Goal: Find specific page/section: Find specific page/section

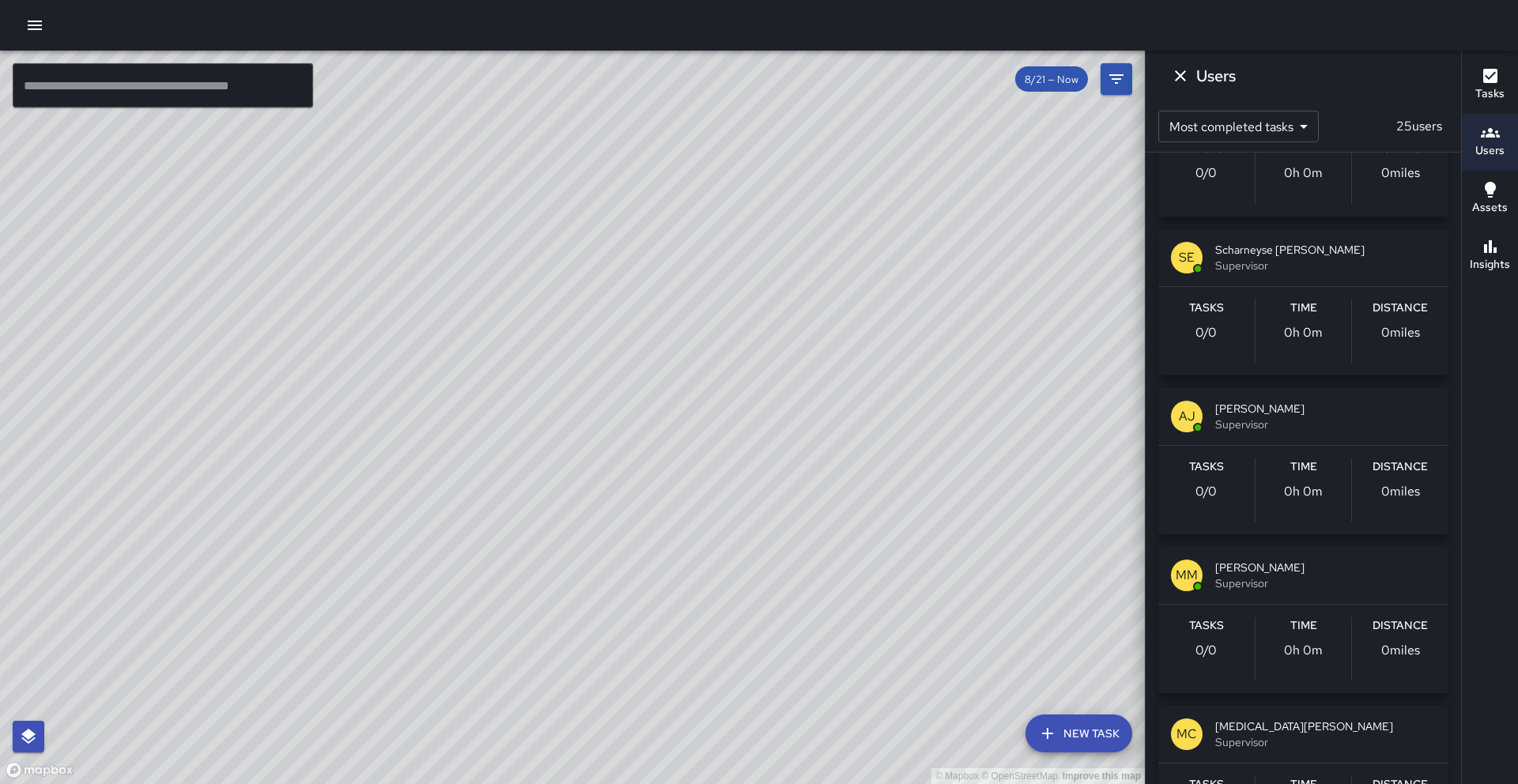
scroll to position [1198, 0]
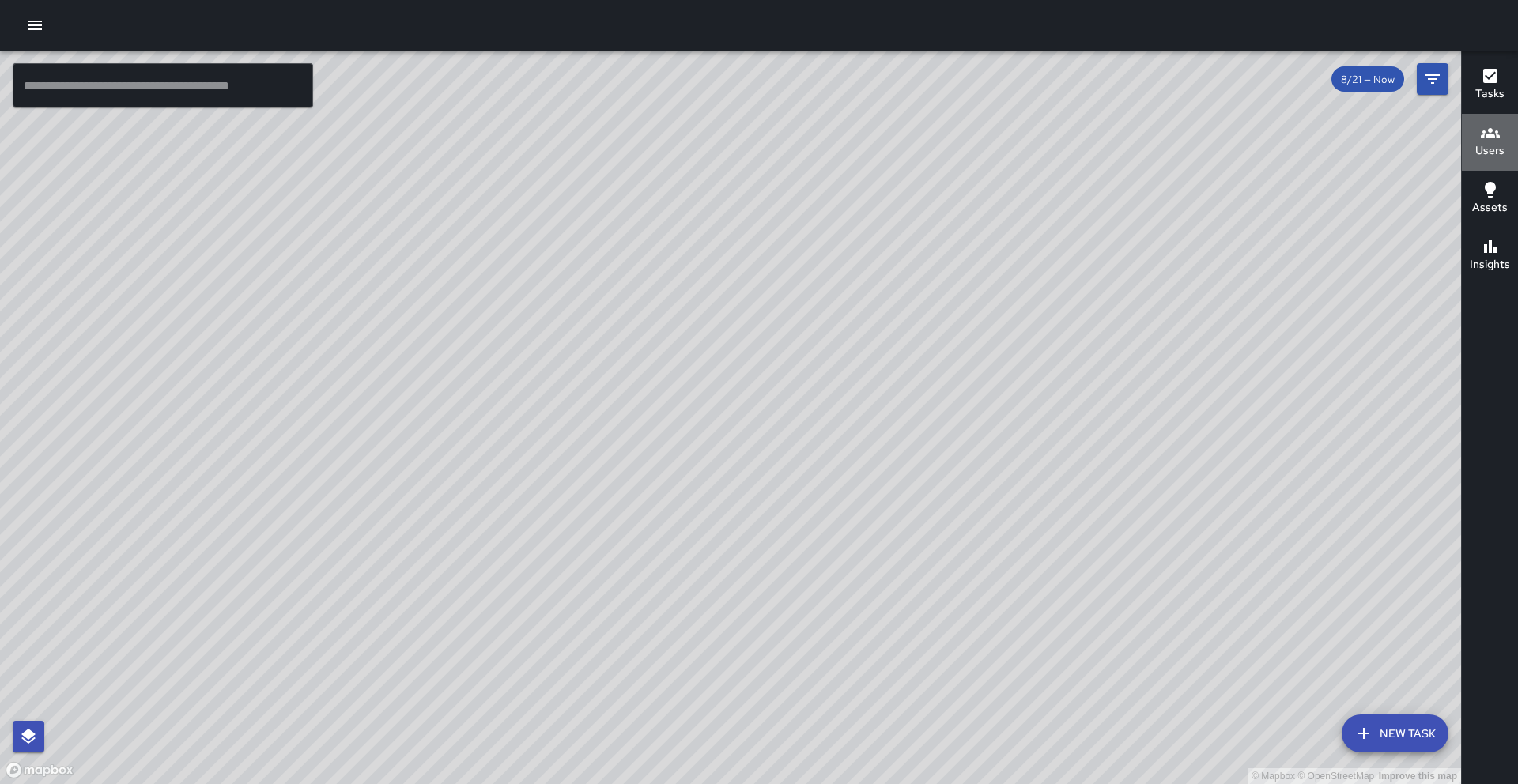
click at [1487, 135] on icon "button" at bounding box center [1490, 133] width 19 height 10
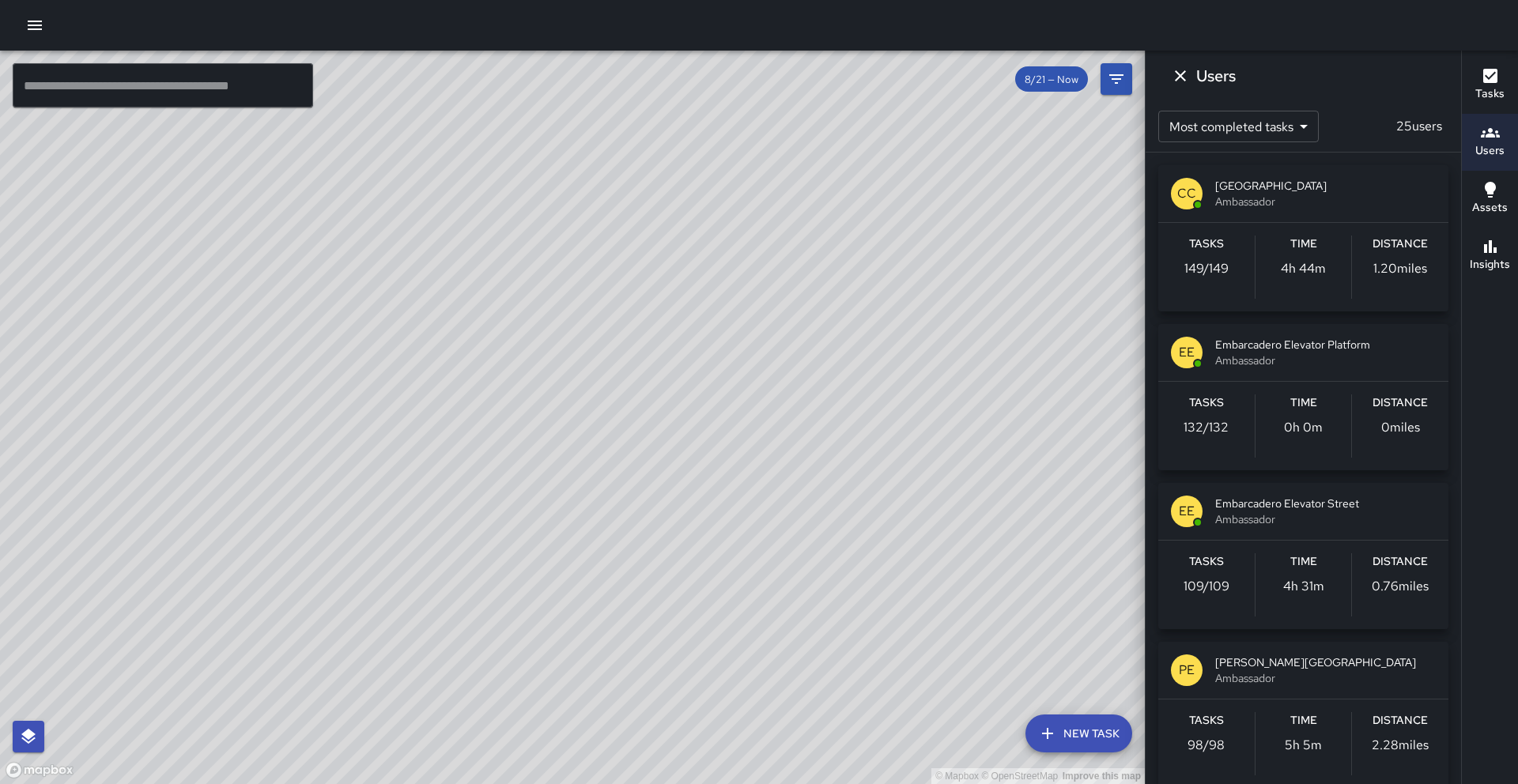
click at [1213, 263] on p "149 / 149" at bounding box center [1206, 269] width 44 height 19
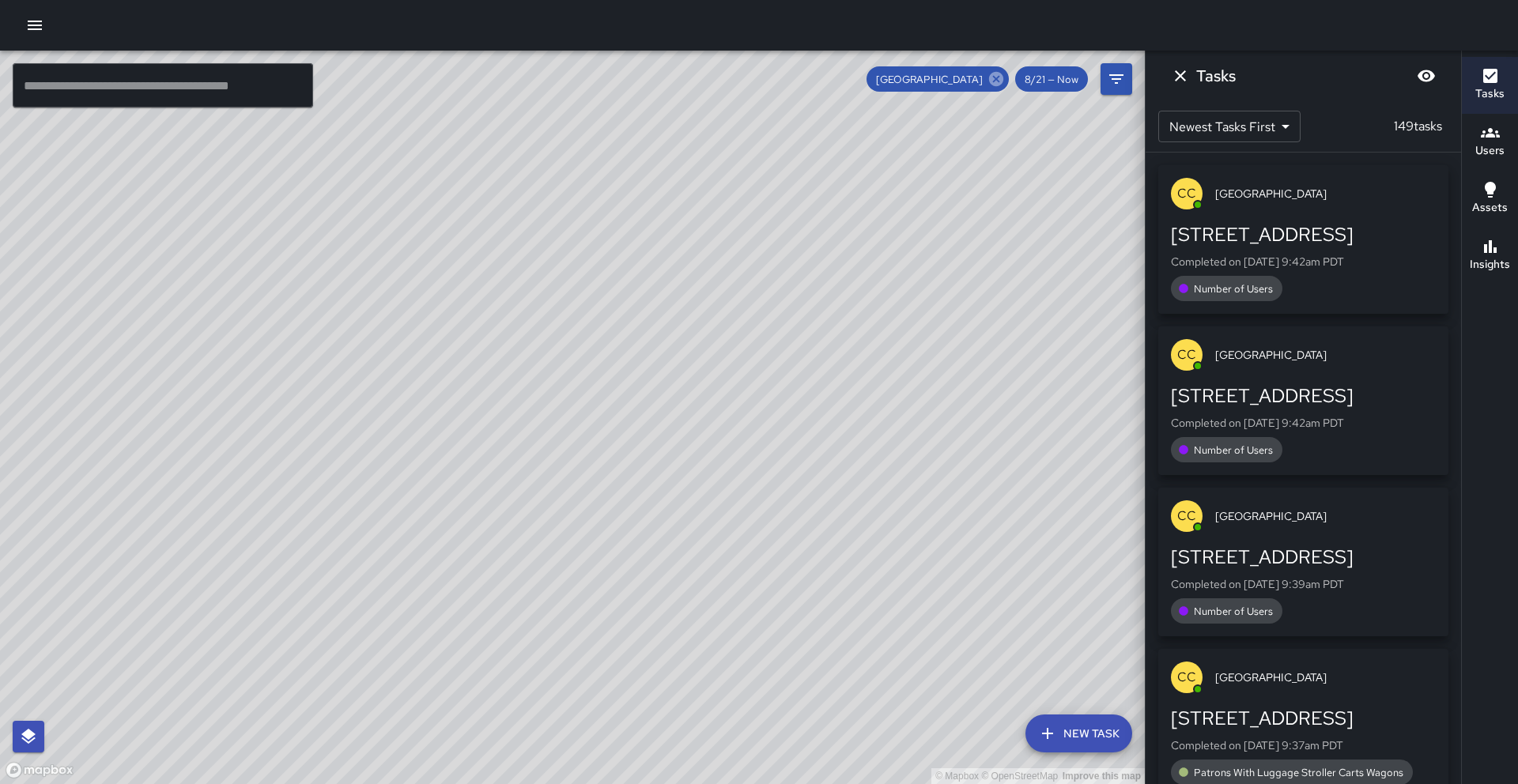
click at [993, 82] on icon at bounding box center [997, 79] width 14 height 14
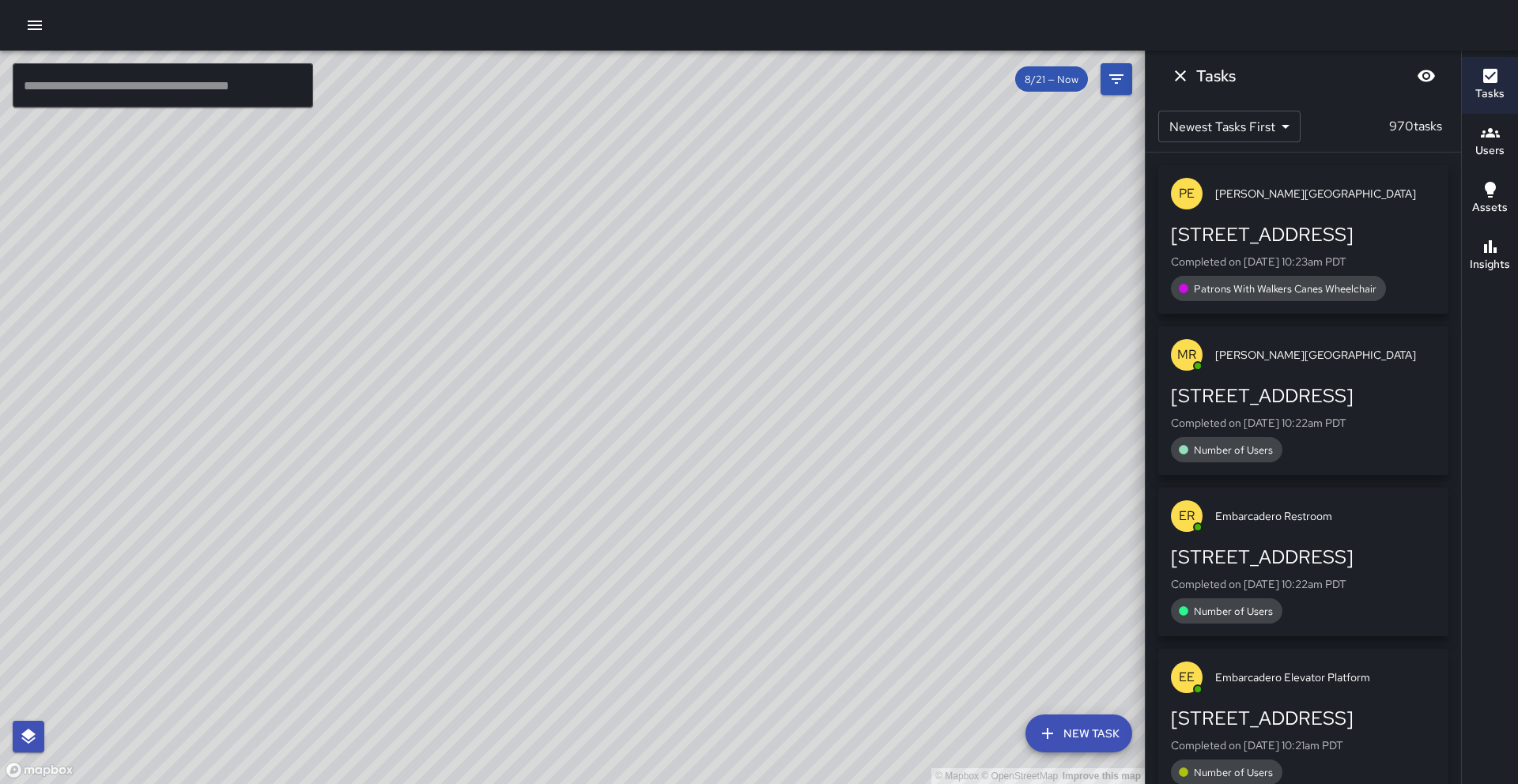
click at [1475, 150] on h6 "Users" at bounding box center [1489, 151] width 30 height 18
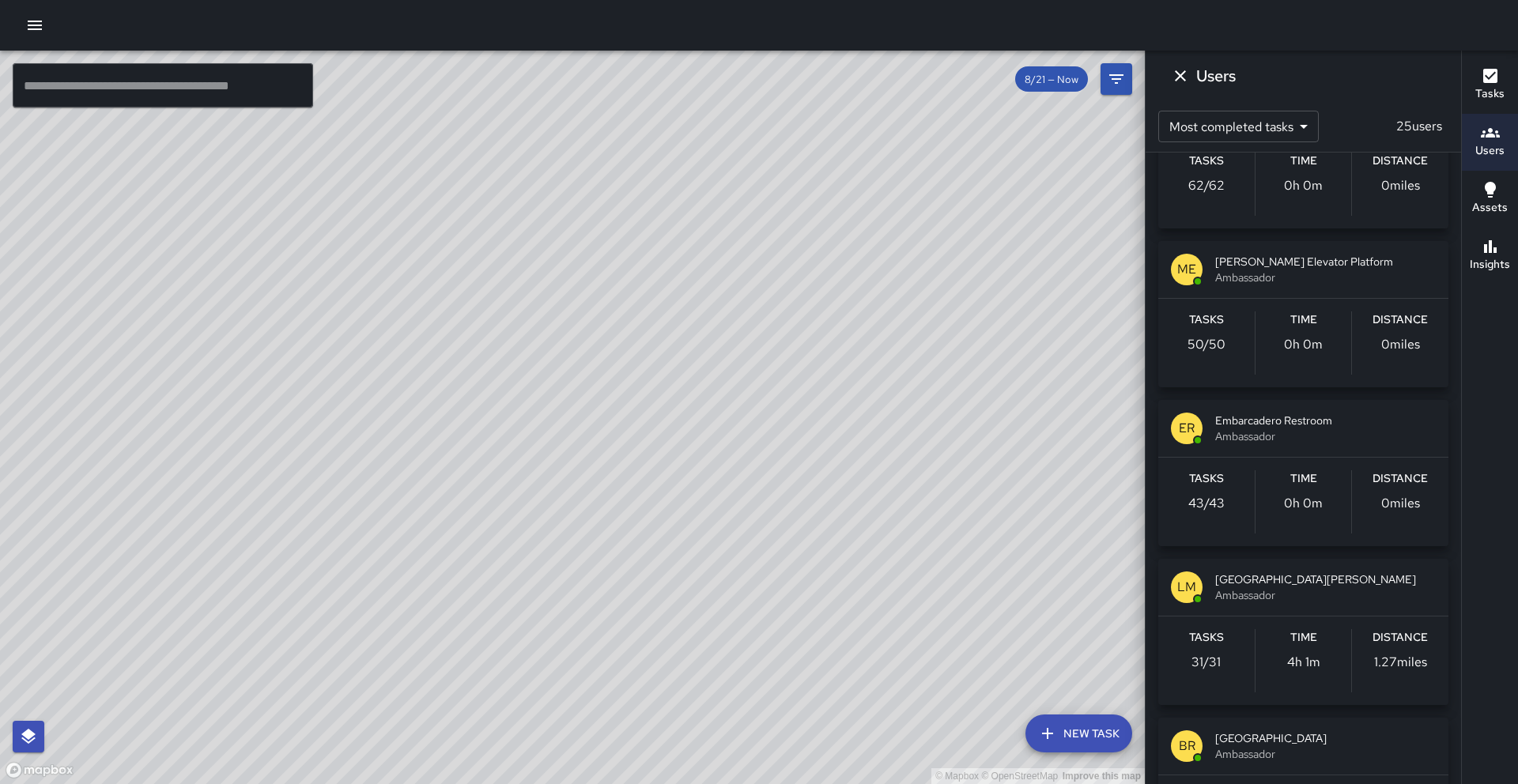
scroll to position [1194, 0]
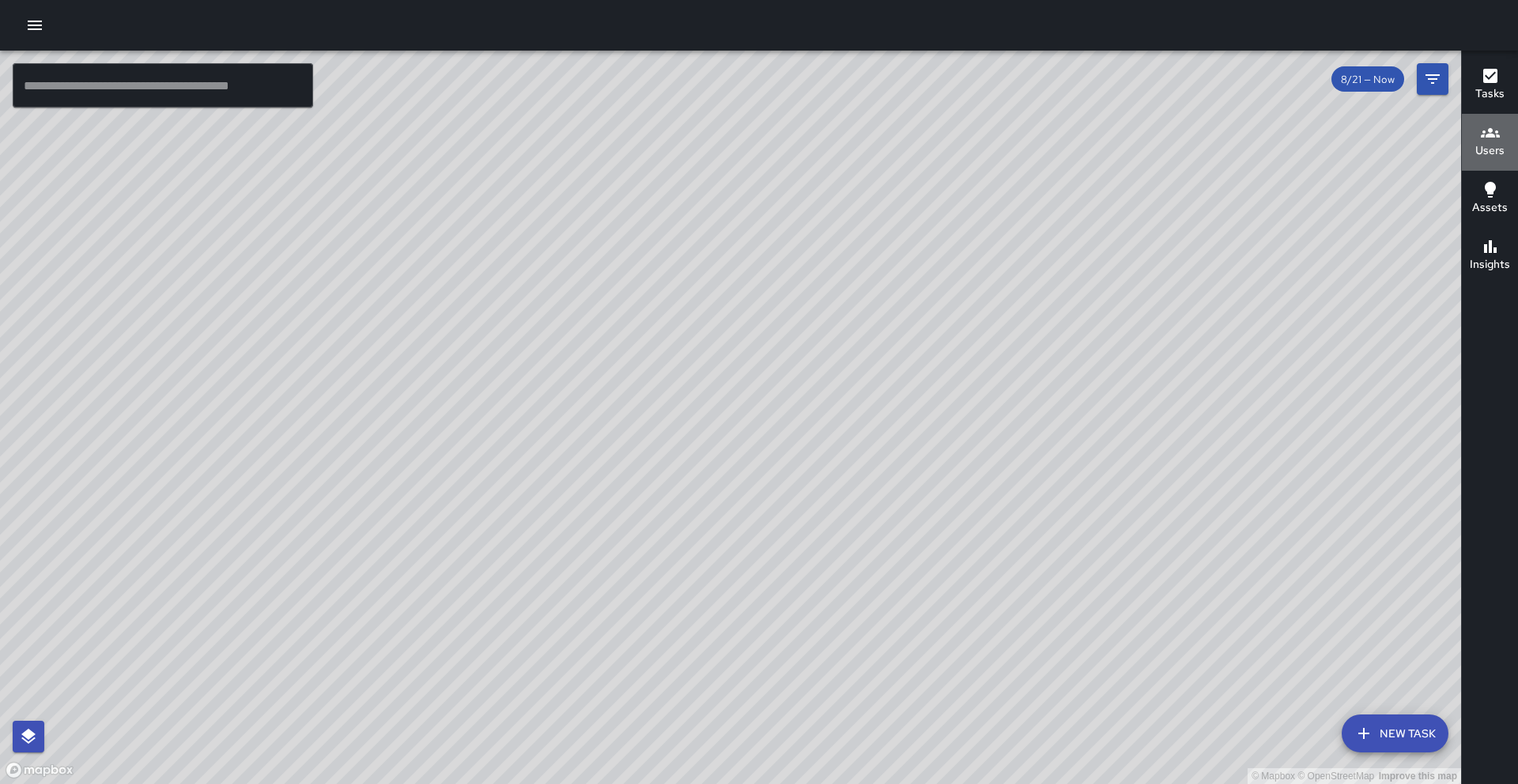
click at [1490, 152] on h6 "Users" at bounding box center [1489, 151] width 30 height 18
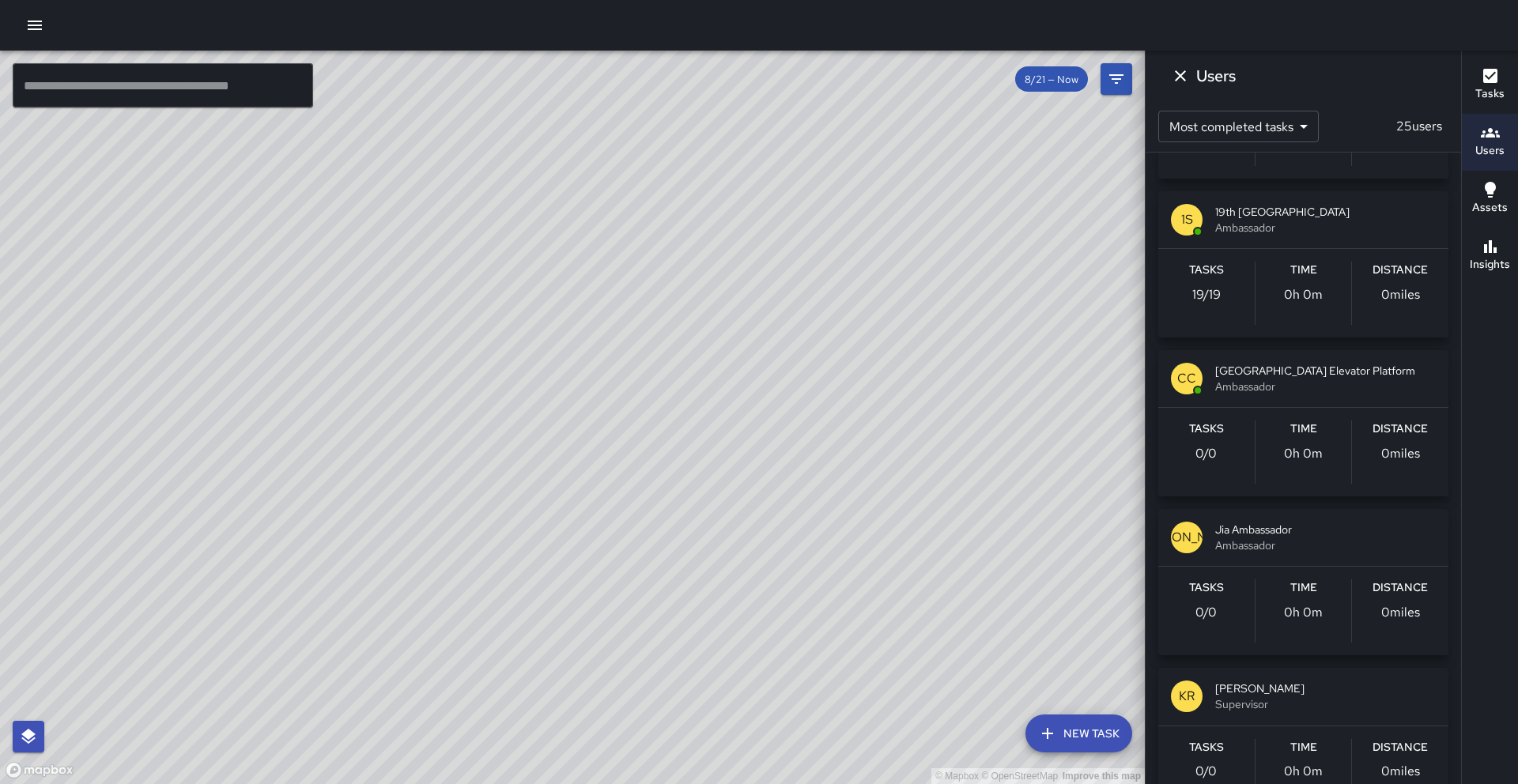
scroll to position [1902, 0]
